Goal: Task Accomplishment & Management: Use online tool/utility

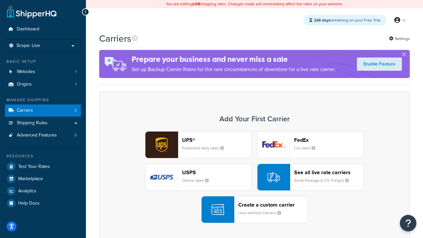
click at [255, 177] on div "UPS® Published daily rates FedEx List rates USPS Online rates See all live rate…" at bounding box center [254, 177] width 297 height 92
click at [329, 140] on header "FedEx" at bounding box center [328, 140] width 69 height 6
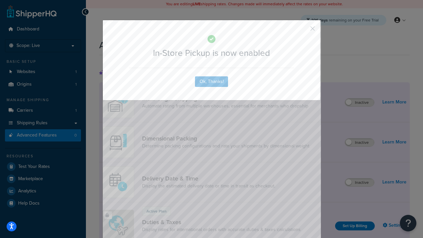
scroll to position [214, 0]
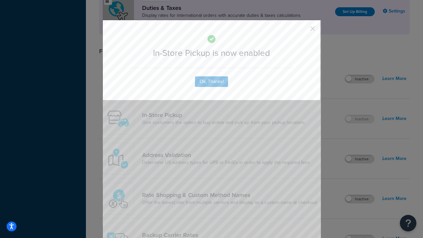
click at [303, 31] on button "button" at bounding box center [303, 31] width 2 height 2
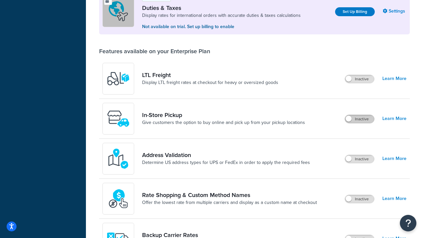
scroll to position [202, 0]
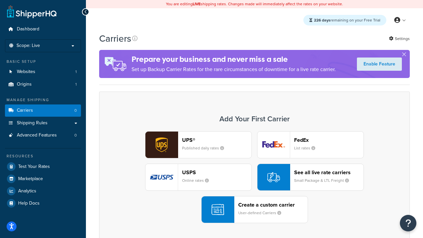
click at [255, 177] on div "UPS® Published daily rates FedEx List rates USPS Online rates See all live rate…" at bounding box center [254, 177] width 297 height 92
click at [329, 140] on header "FedEx" at bounding box center [328, 140] width 69 height 6
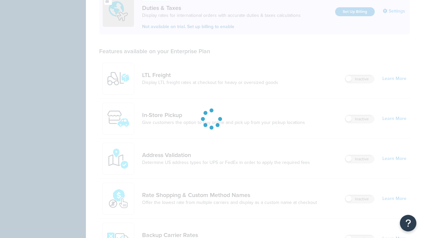
click at [360, 119] on label "Inactive" at bounding box center [359, 119] width 29 height 8
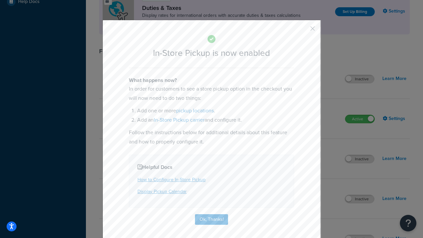
click at [303, 31] on button "button" at bounding box center [303, 31] width 2 height 2
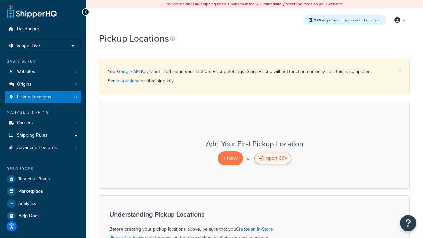
click at [273, 158] on div "Import CSV" at bounding box center [273, 158] width 37 height 11
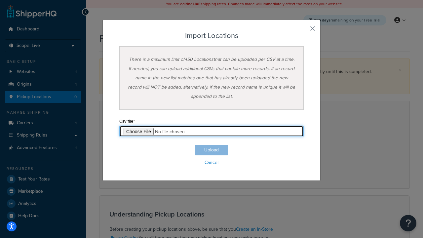
click at [212, 131] on input "file" at bounding box center [211, 131] width 184 height 11
type input "C:\fakepath\importLocationsSuccess.csv"
click at [212, 150] on button "Upload" at bounding box center [211, 150] width 33 height 11
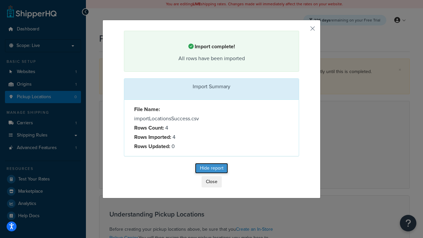
click at [212, 168] on button "Hide report" at bounding box center [211, 168] width 33 height 11
